Goal: Information Seeking & Learning: Find specific fact

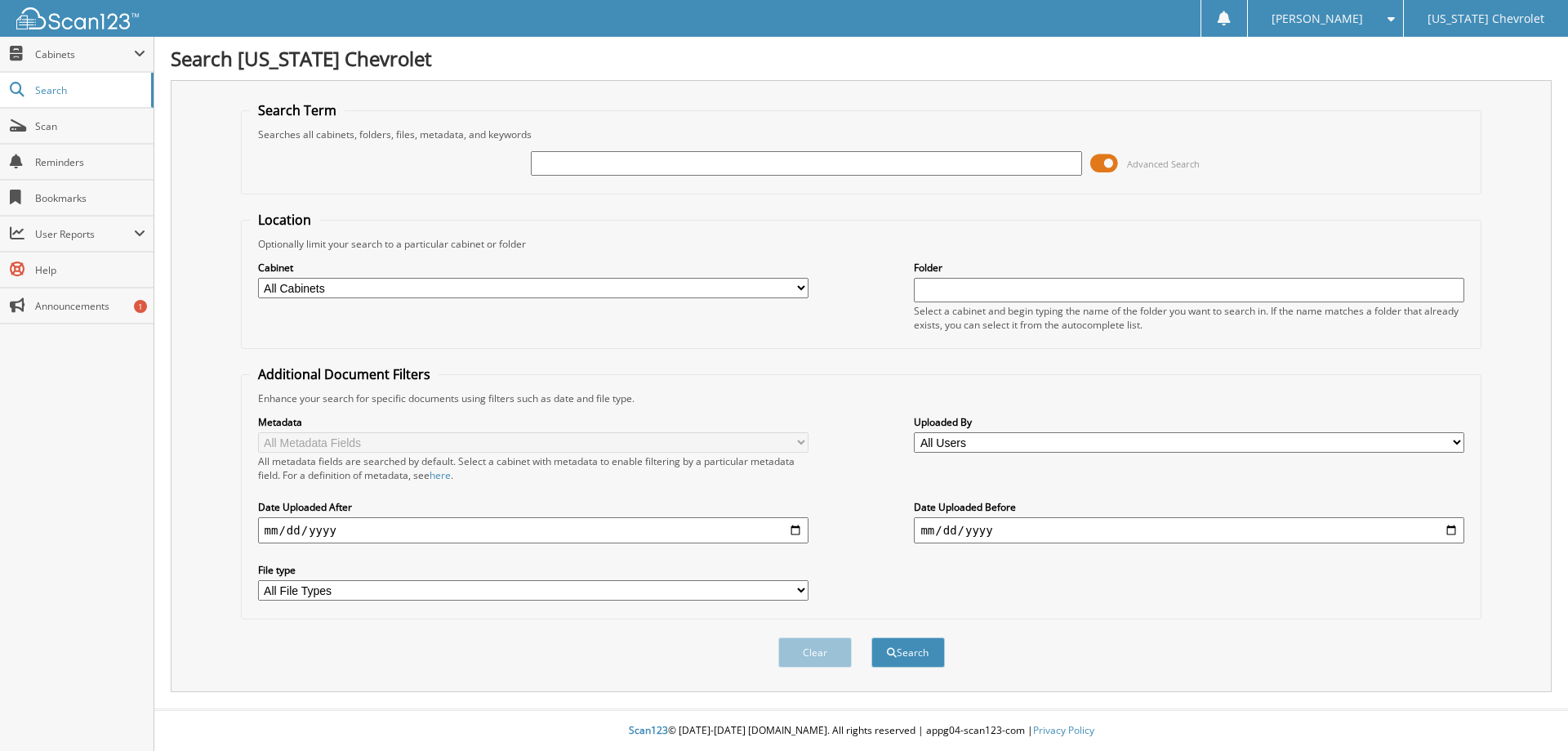
click at [799, 164] on input "text" at bounding box center [806, 163] width 551 height 25
type input "94595"
click at [871, 637] on button "Search" at bounding box center [908, 652] width 74 height 30
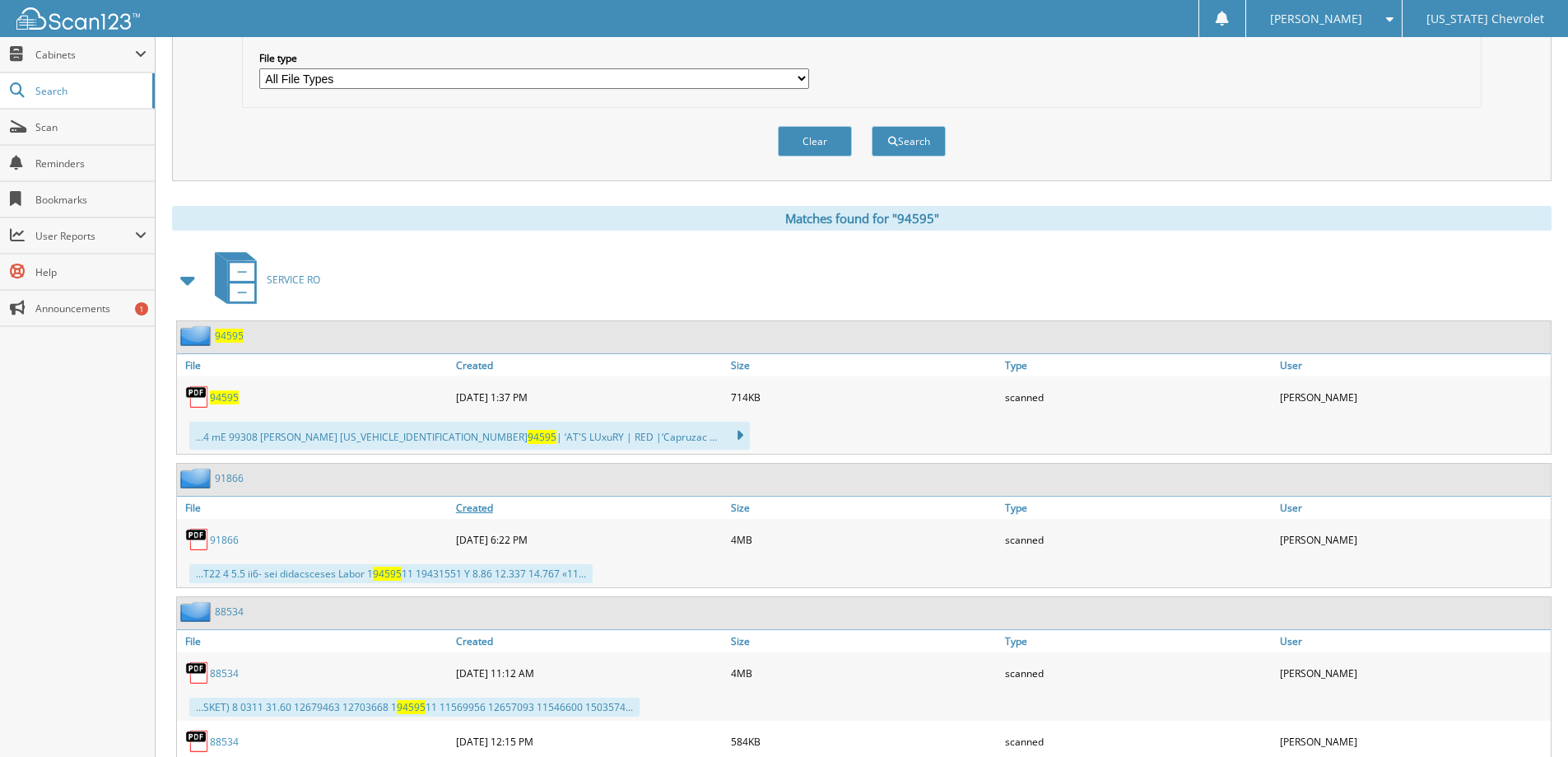
scroll to position [577, 0]
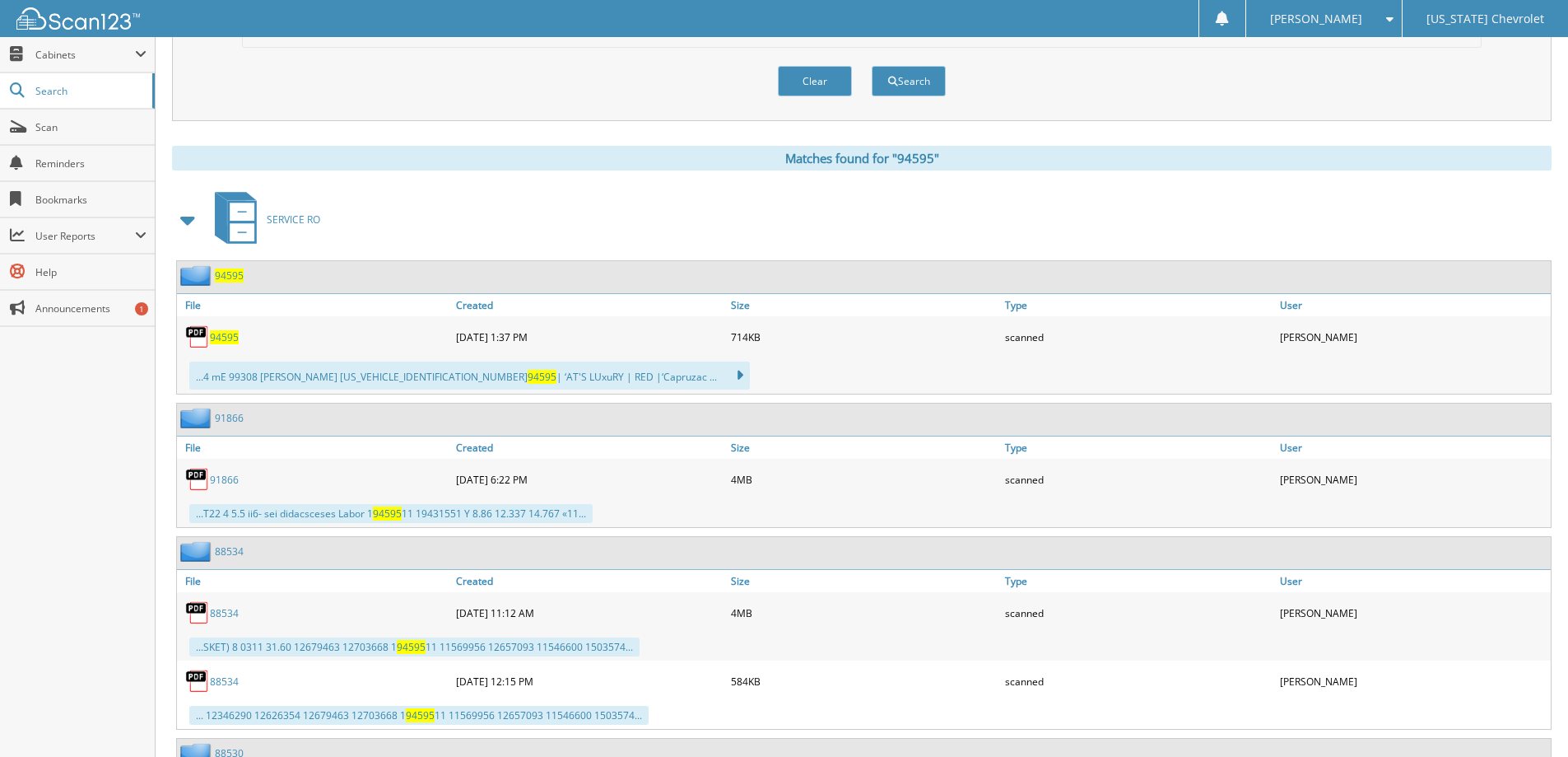
click at [200, 338] on img at bounding box center [198, 337] width 25 height 25
click at [199, 337] on img at bounding box center [198, 337] width 25 height 25
click at [308, 381] on div "...4 mE 99308 [PERSON_NAME] [US_VEHICLE_IDENTIFICATION_NUMBER] 94595 | ‘AT'S LU…" at bounding box center [470, 376] width 561 height 28
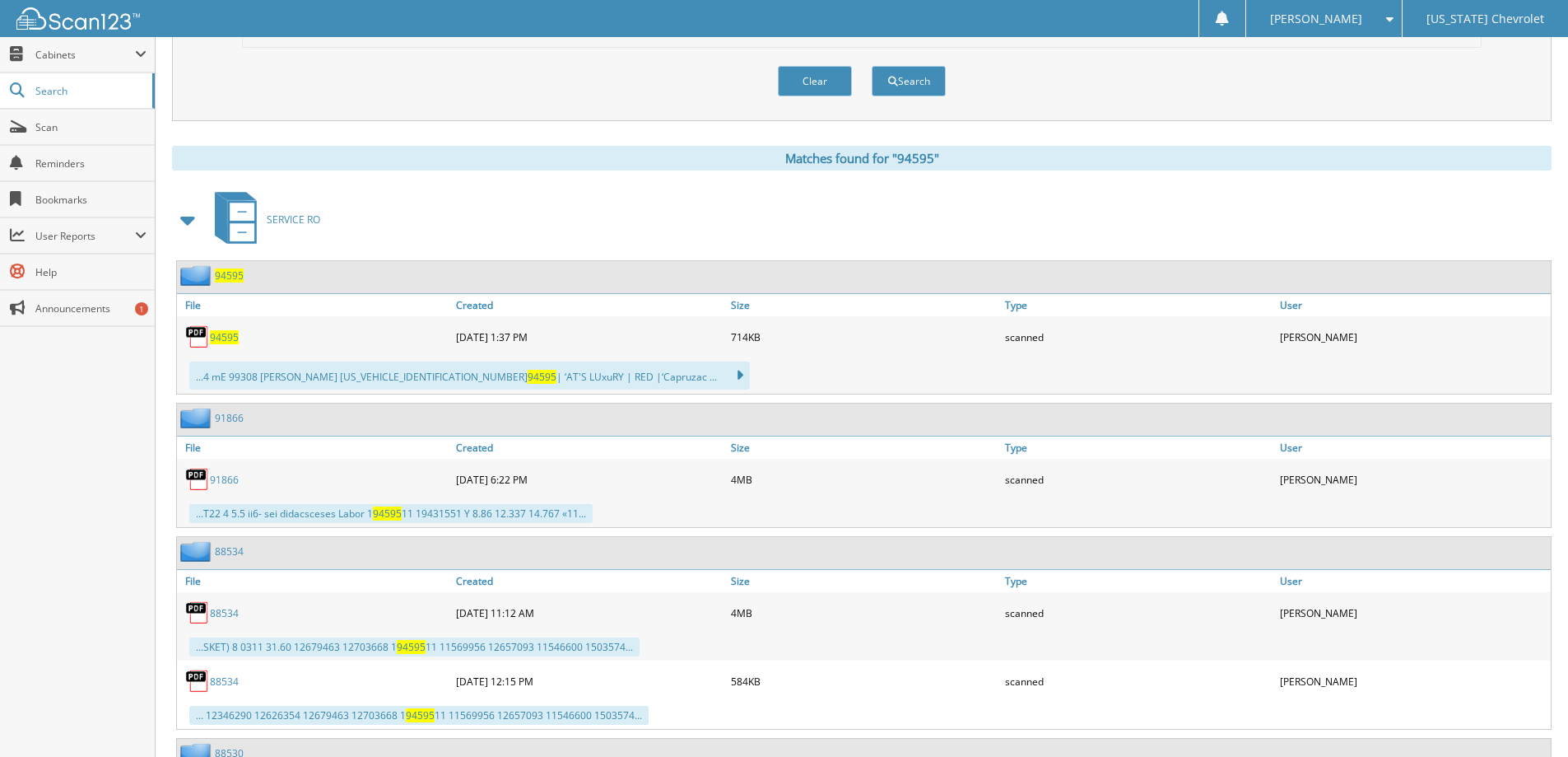
click at [195, 285] on img at bounding box center [198, 275] width 35 height 21
click at [197, 312] on link "File" at bounding box center [314, 304] width 275 height 22
click at [194, 309] on link "File" at bounding box center [314, 304] width 275 height 22
click at [191, 309] on link "File" at bounding box center [314, 304] width 275 height 22
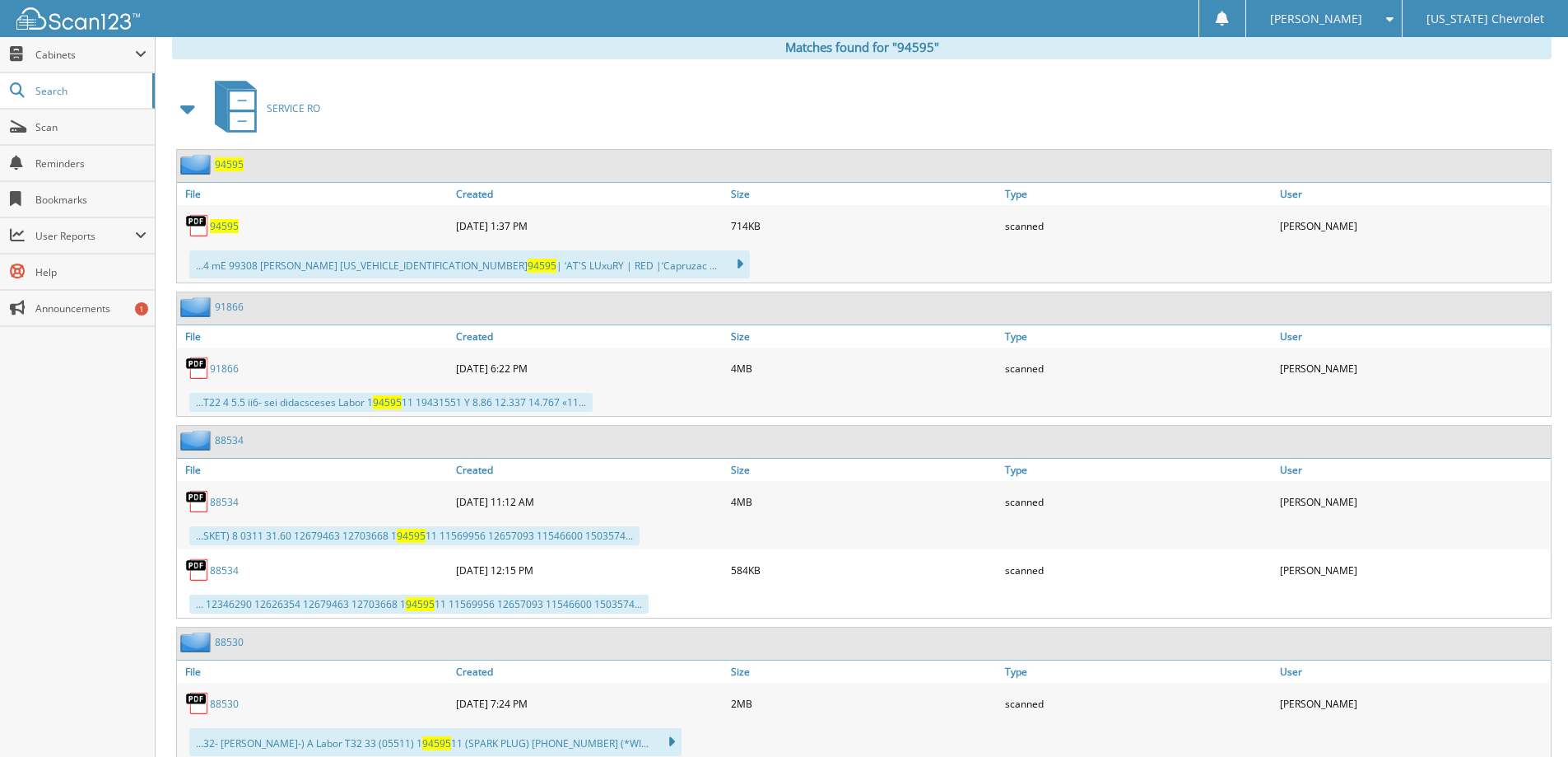
scroll to position [659, 0]
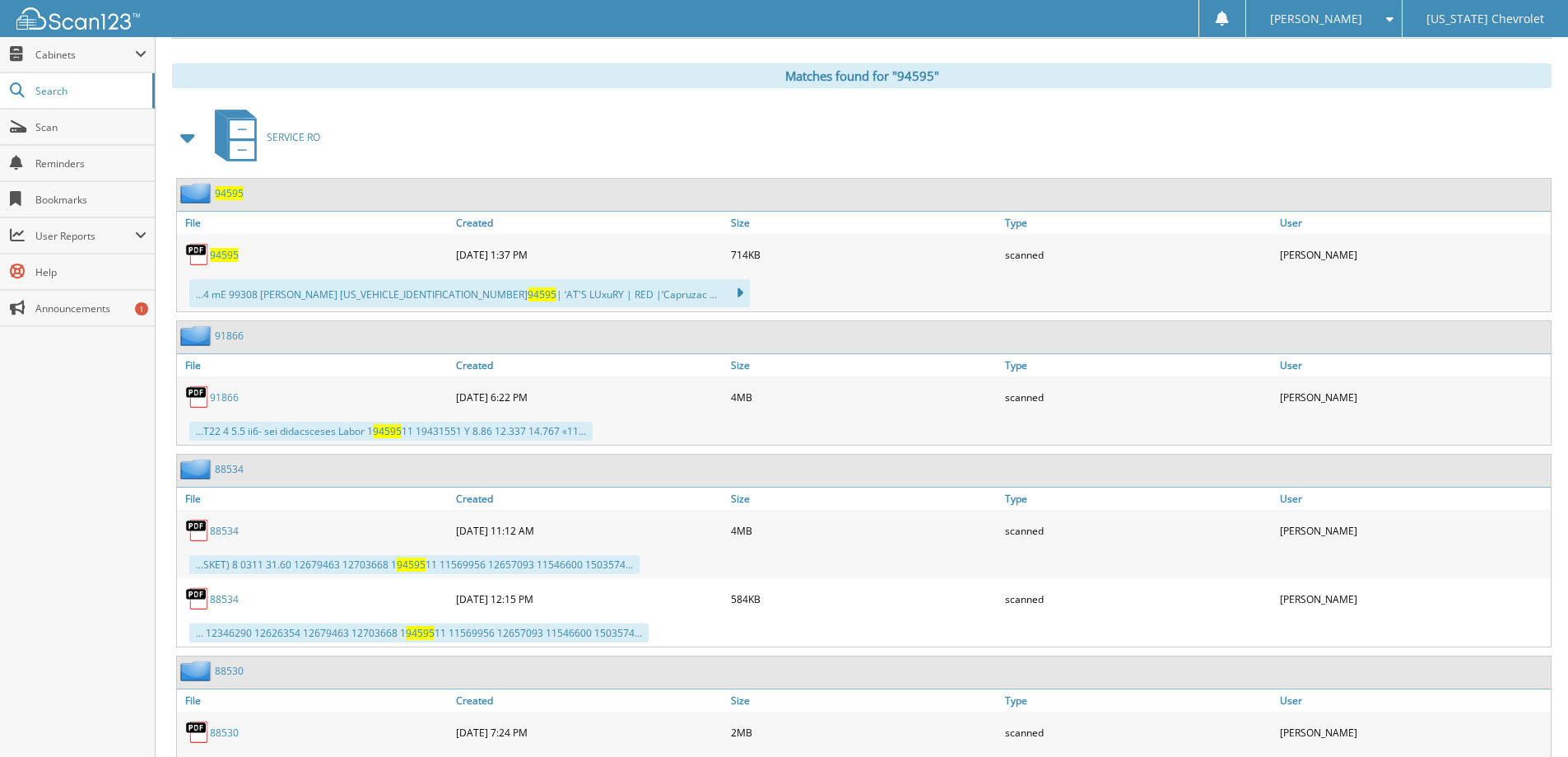
click at [218, 260] on span "94595" at bounding box center [224, 255] width 29 height 14
